Goal: Task Accomplishment & Management: Use online tool/utility

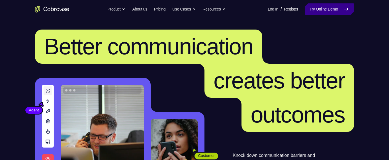
click at [309, 10] on link "Try Online Demo" at bounding box center [329, 8] width 49 height 11
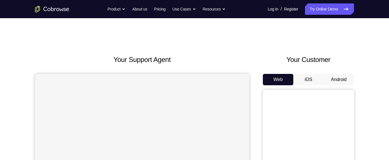
click at [352, 75] on button "Android" at bounding box center [339, 79] width 30 height 11
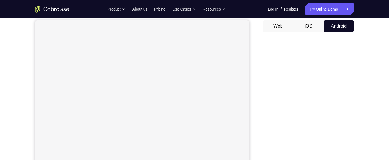
scroll to position [53, 0]
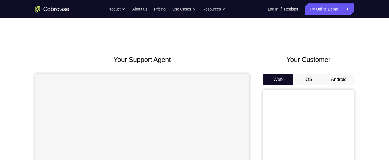
click at [334, 78] on button "Android" at bounding box center [339, 79] width 30 height 11
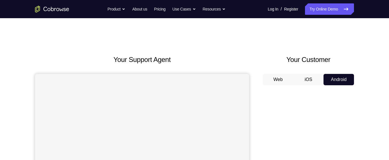
click at [283, 77] on button "Web" at bounding box center [278, 79] width 30 height 11
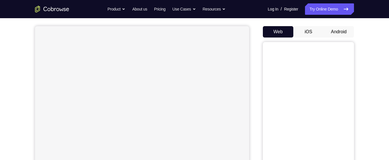
scroll to position [48, 0]
click at [332, 29] on button "Android" at bounding box center [339, 31] width 30 height 11
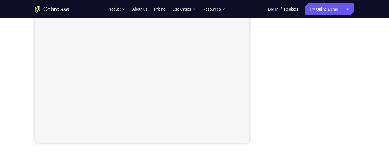
scroll to position [124, 0]
click at [361, 74] on div "Your Support Agent Your Customer Web iOS Android Next Steps We’d be happy to gi…" at bounding box center [194, 82] width 365 height 376
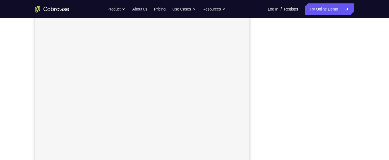
scroll to position [84, 0]
